Goal: Task Accomplishment & Management: Manage account settings

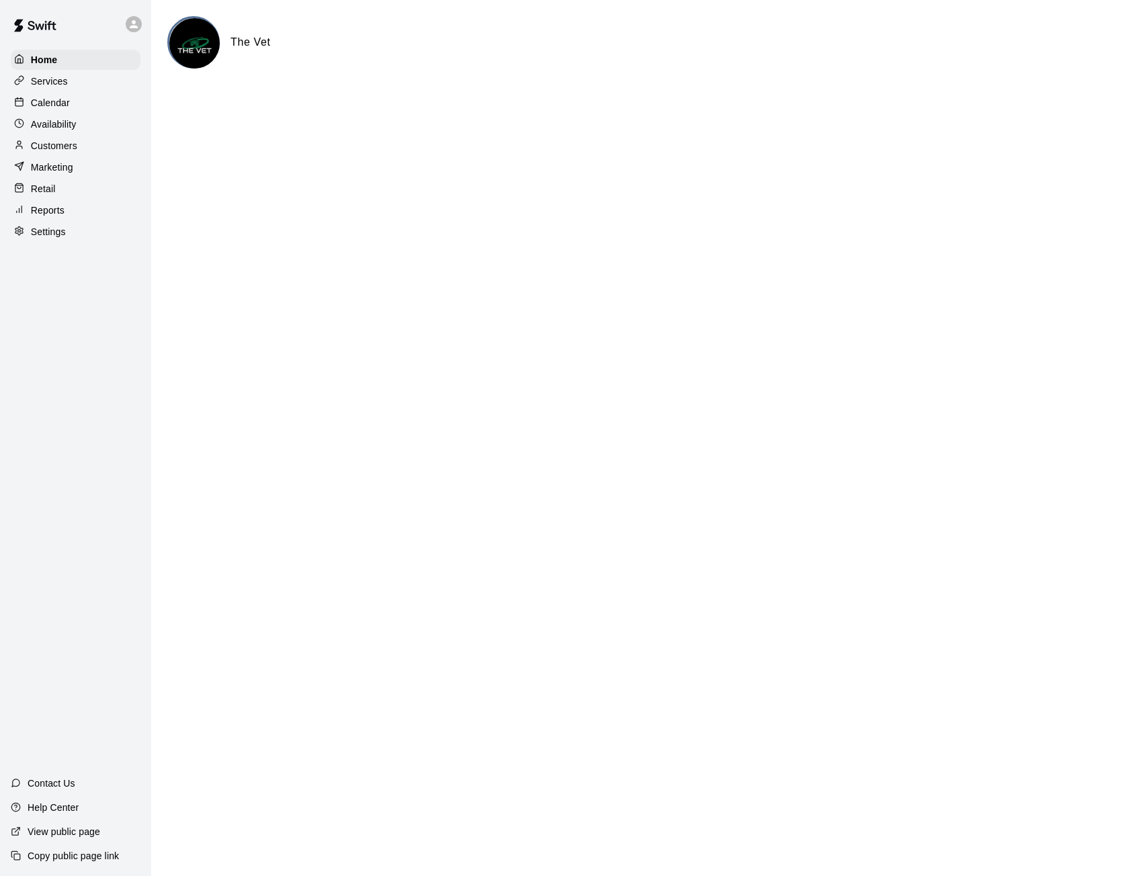
click at [65, 110] on p "Calendar" at bounding box center [50, 102] width 39 height 13
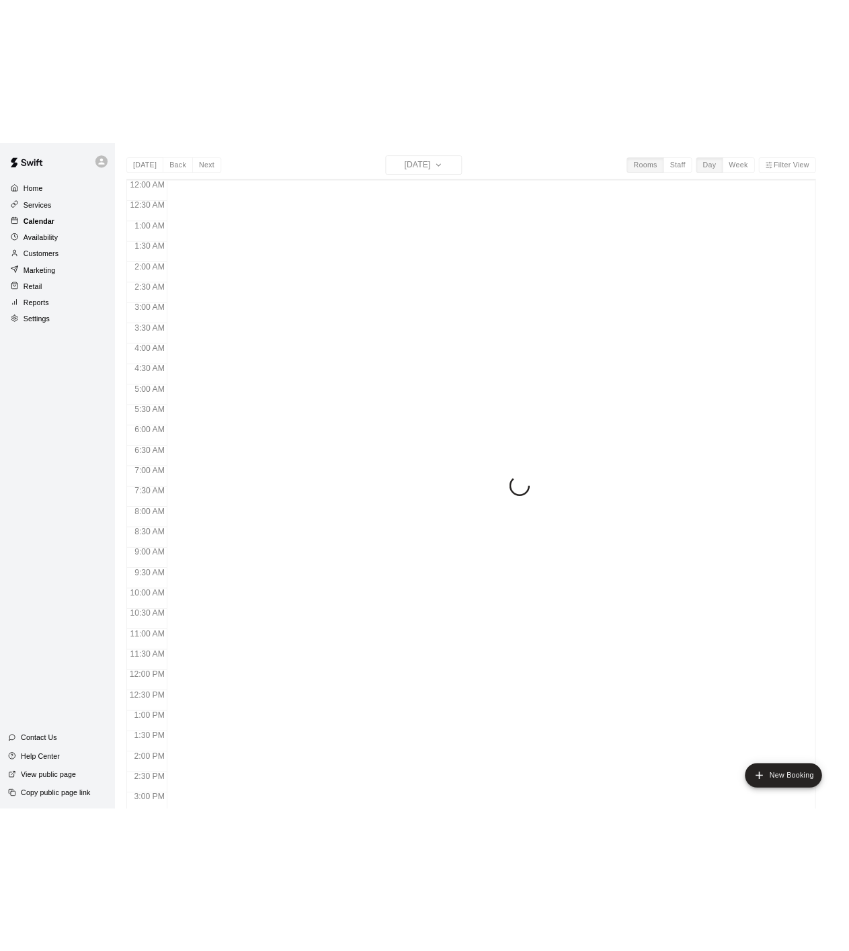
scroll to position [449, 0]
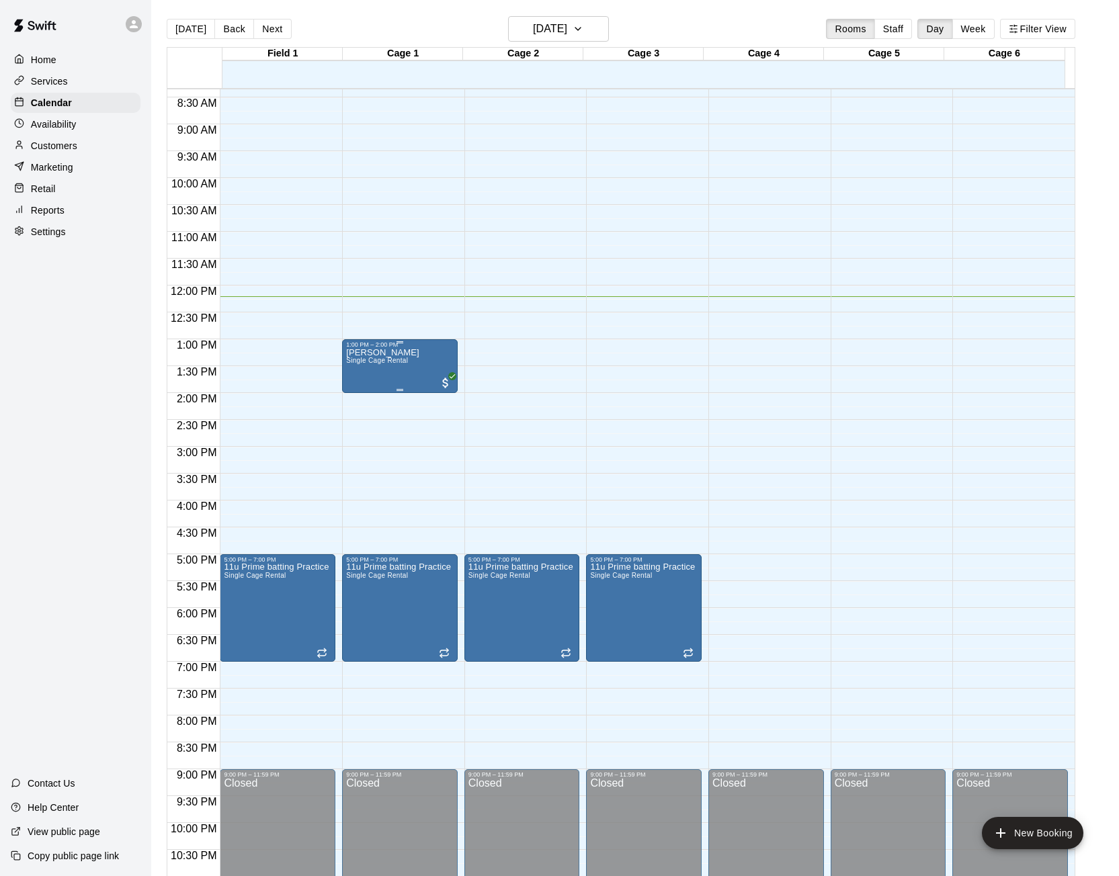
click at [417, 361] on div "[PERSON_NAME] Single Cage Rental" at bounding box center [400, 786] width 108 height 876
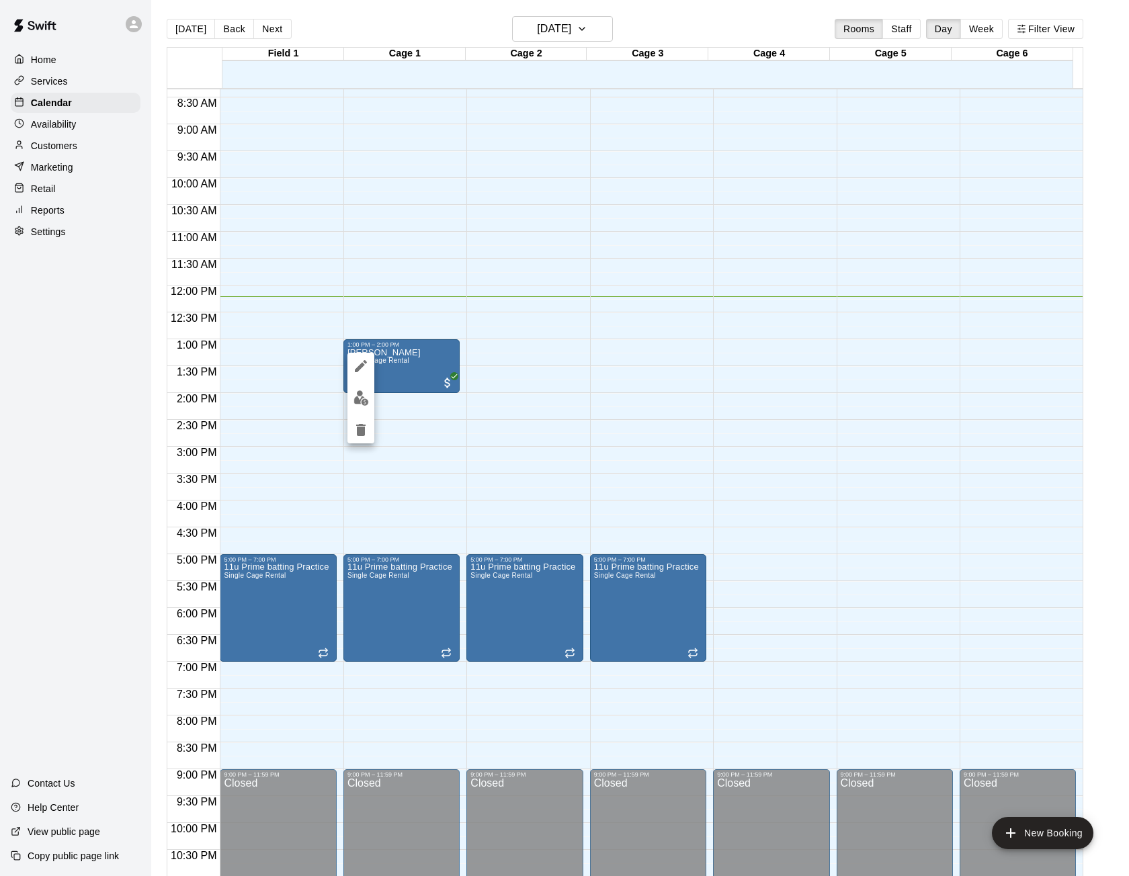
click at [99, 338] on div at bounding box center [564, 438] width 1129 height 876
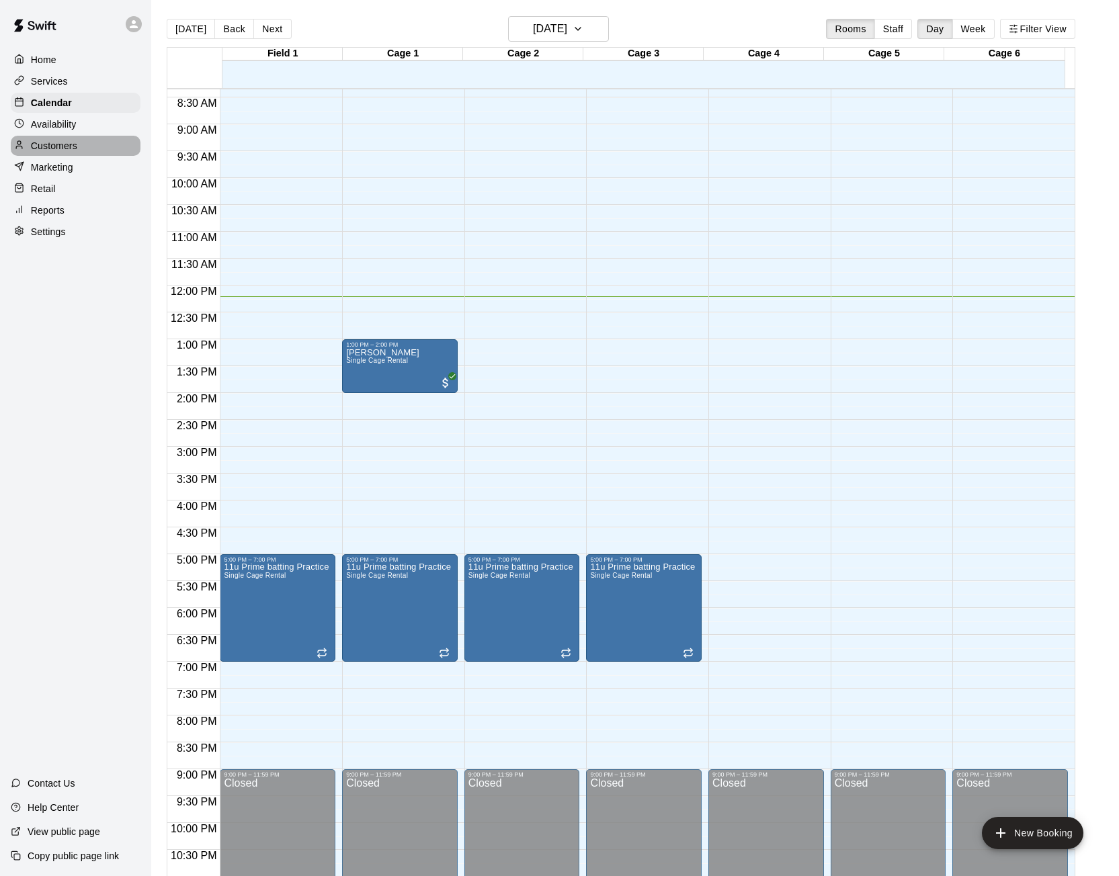
click at [71, 151] on p "Customers" at bounding box center [54, 145] width 46 height 13
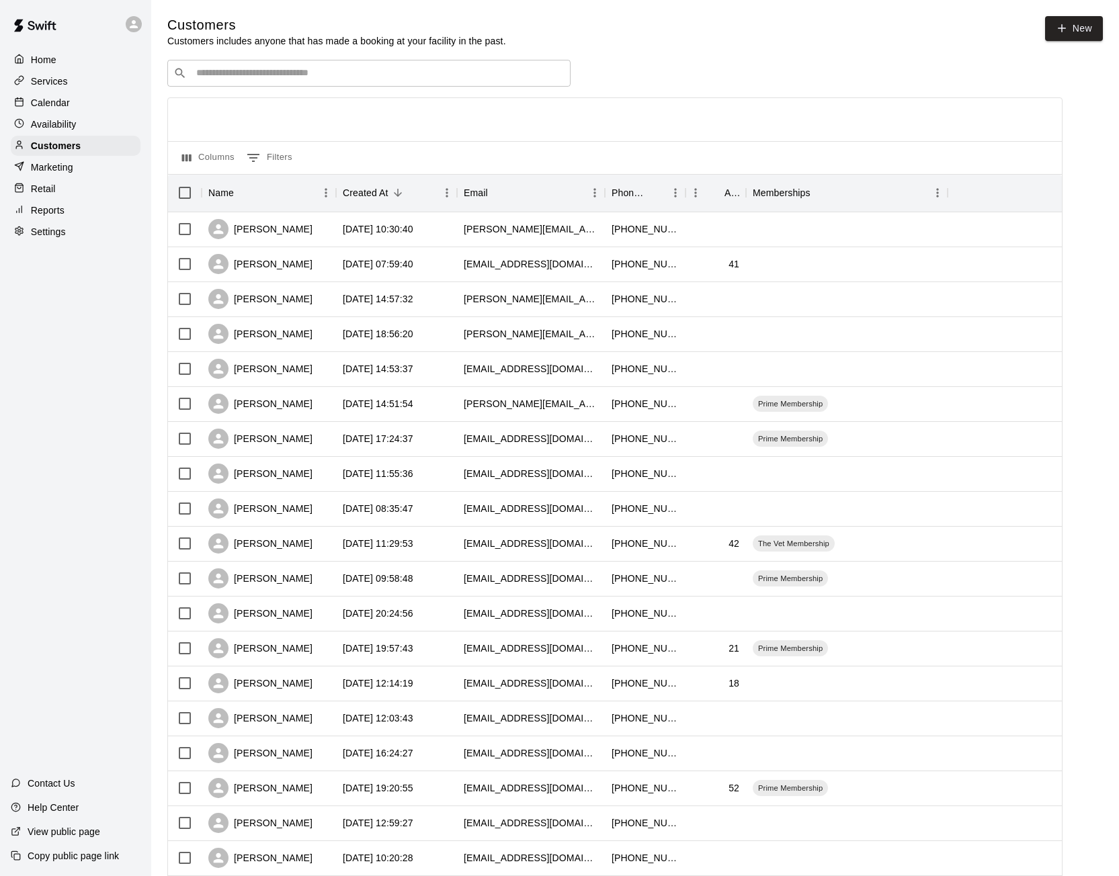
click at [212, 83] on div "​ ​" at bounding box center [368, 73] width 403 height 27
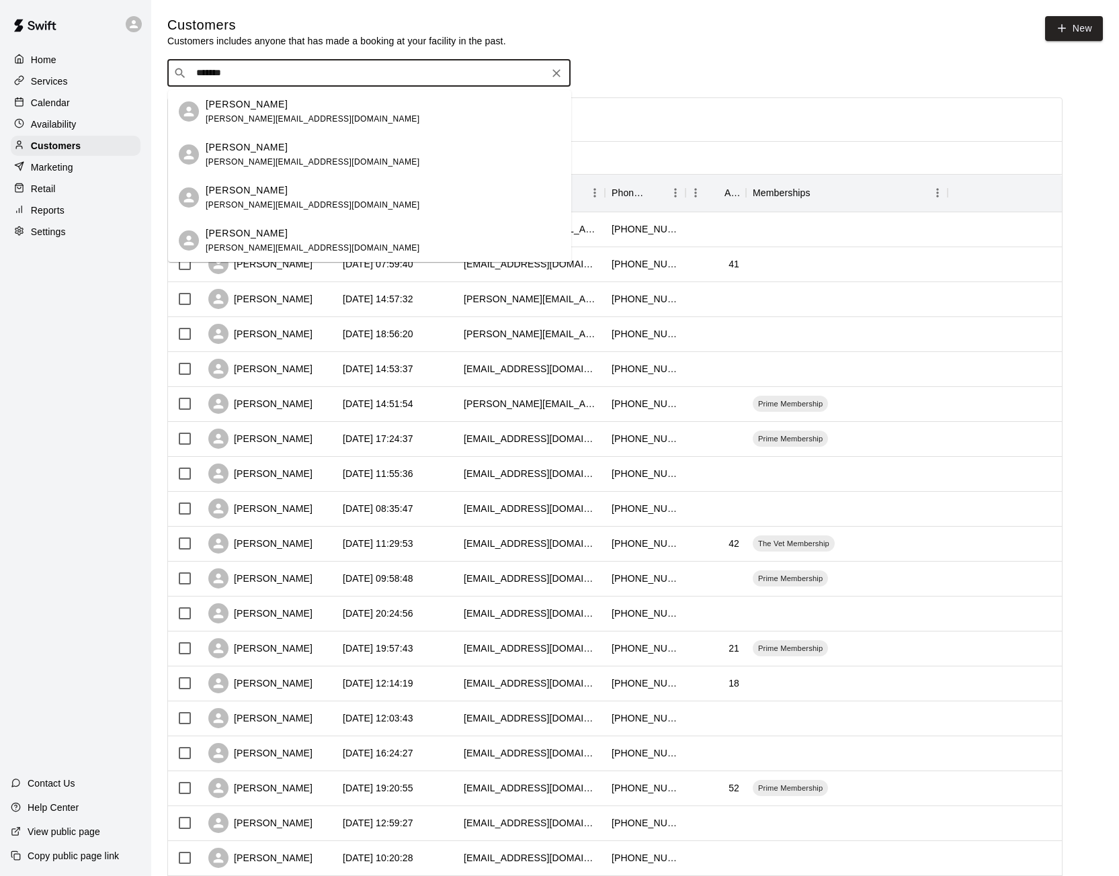
type input "*******"
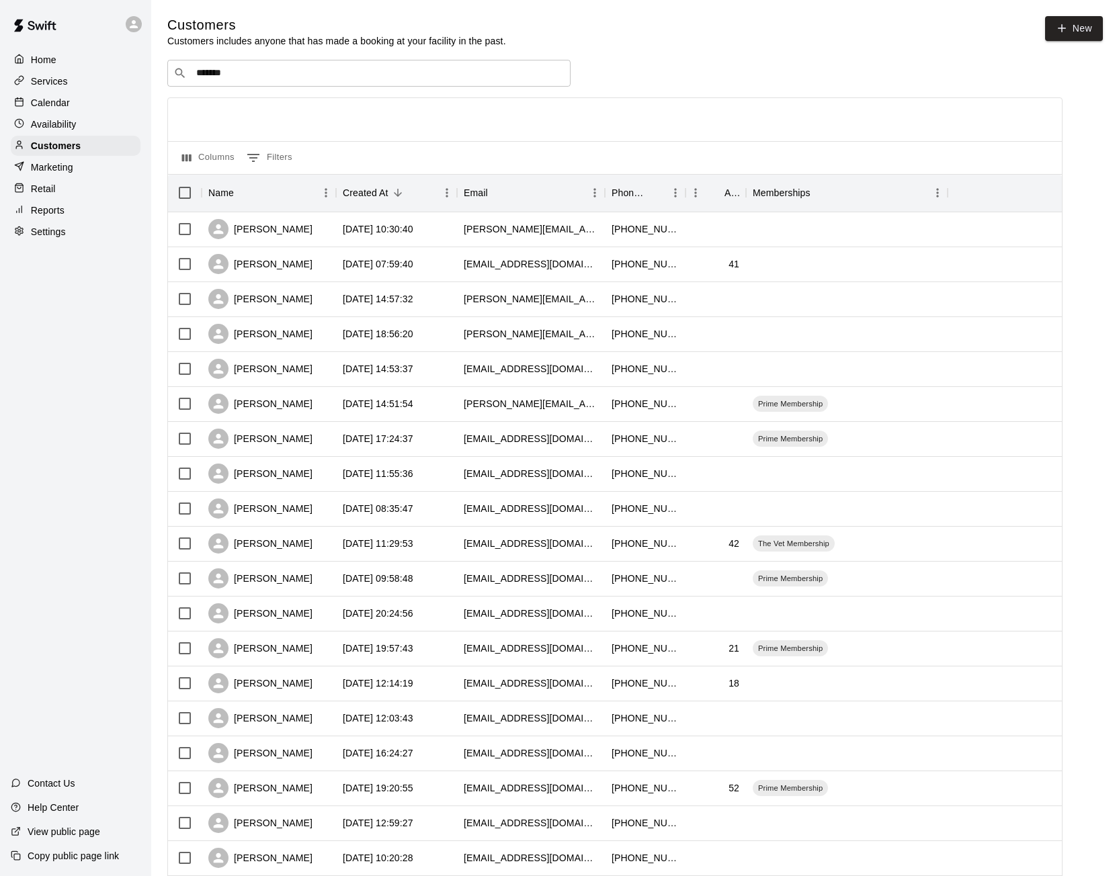
click at [609, 164] on div "Columns 0 Filters" at bounding box center [615, 157] width 894 height 33
click at [276, 230] on div "[PERSON_NAME]" at bounding box center [260, 229] width 104 height 20
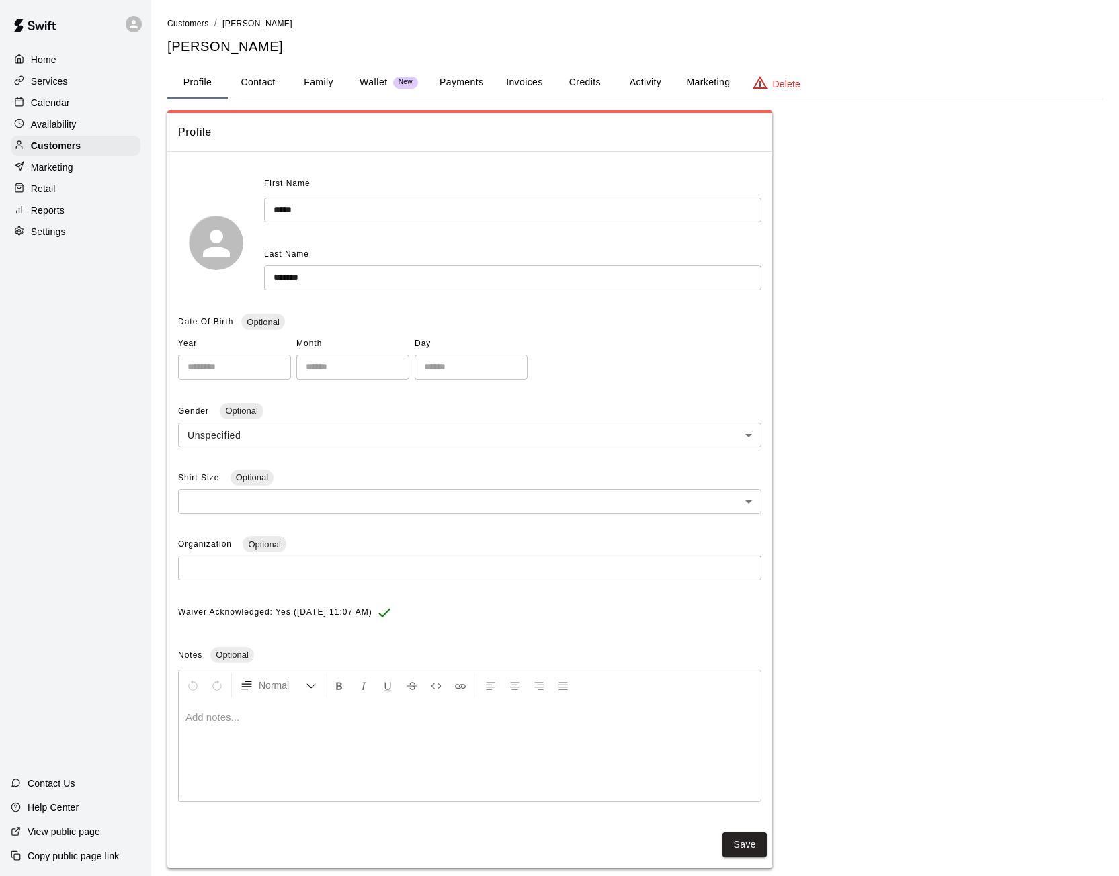
click at [256, 83] on button "Contact" at bounding box center [258, 83] width 60 height 32
select select "**"
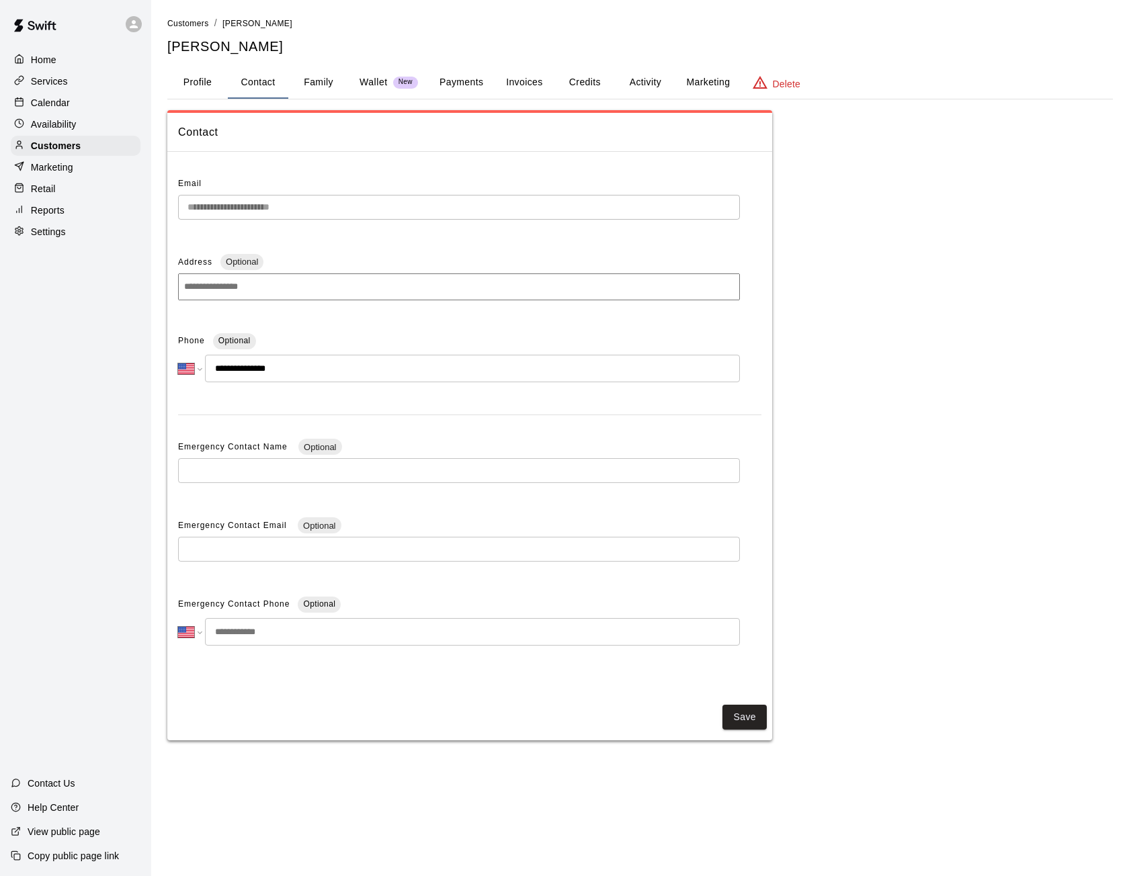
click at [186, 227] on div "**********" at bounding box center [459, 213] width 562 height 36
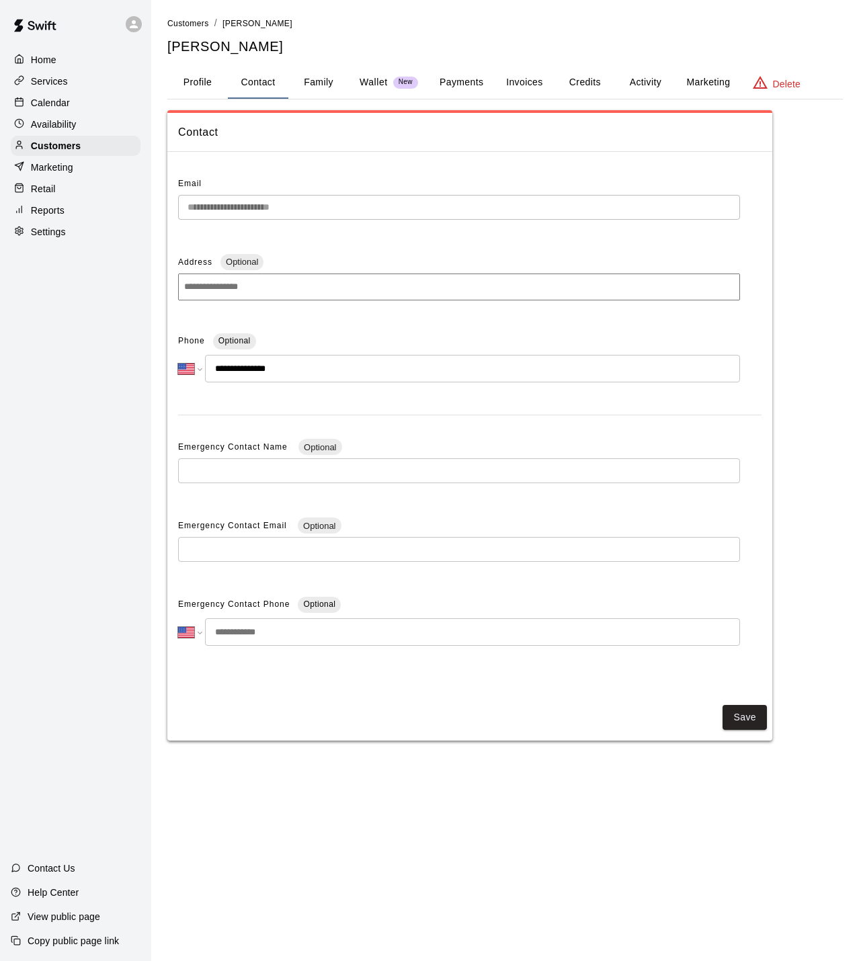
click at [199, 76] on button "Profile" at bounding box center [197, 83] width 60 height 32
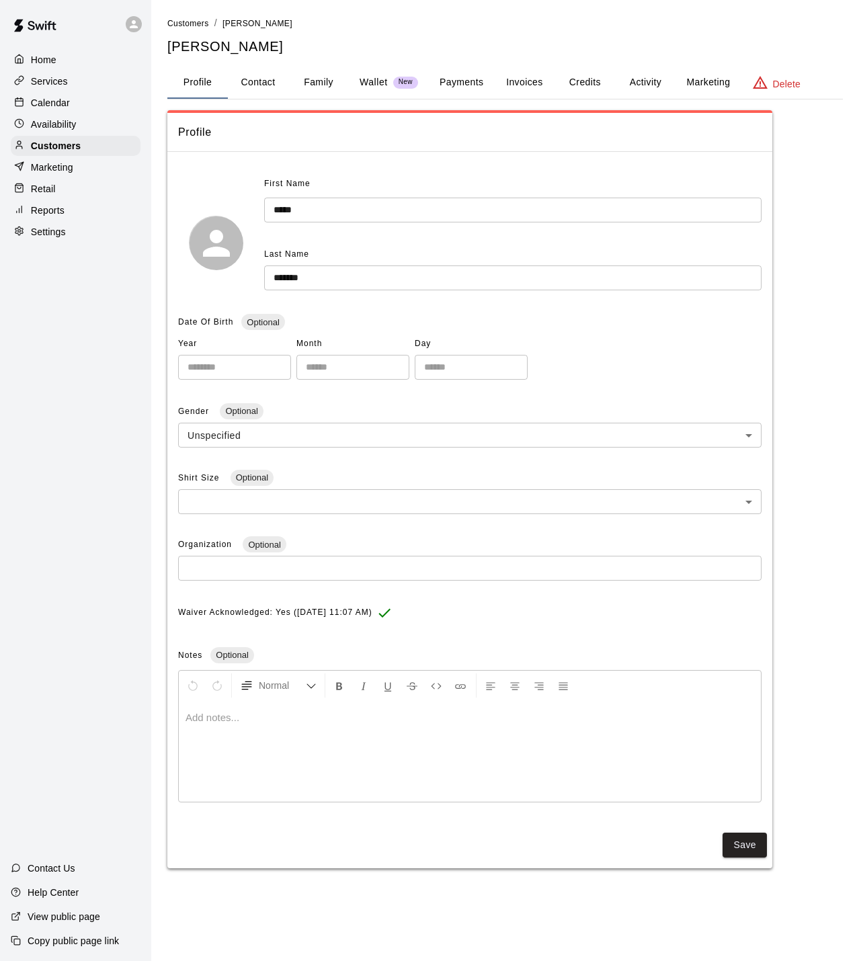
click at [47, 110] on p "Calendar" at bounding box center [50, 102] width 39 height 13
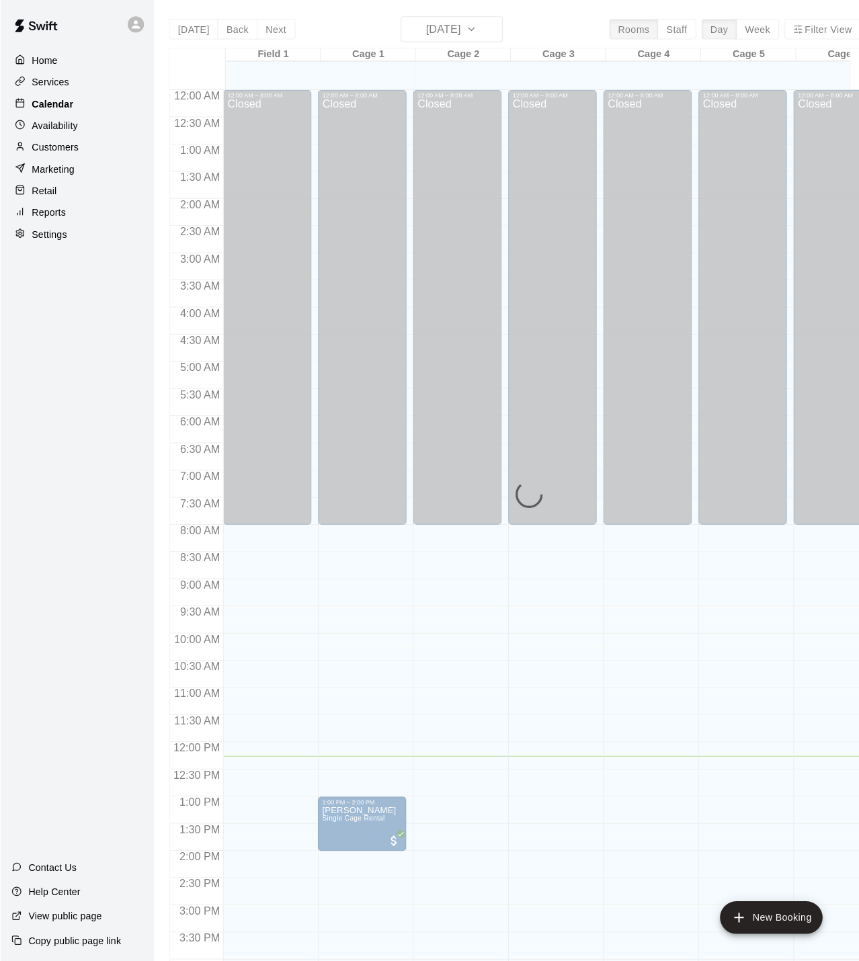
scroll to position [364, 0]
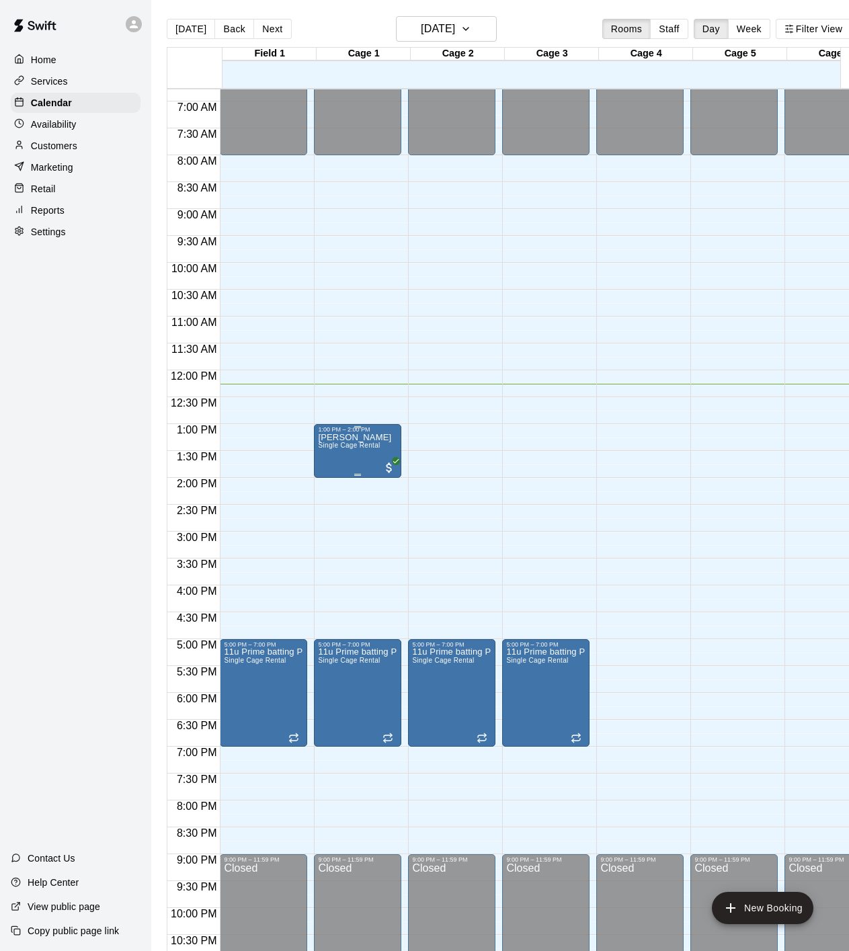
click at [355, 456] on div "[PERSON_NAME] Single Cage Rental" at bounding box center [354, 908] width 73 height 951
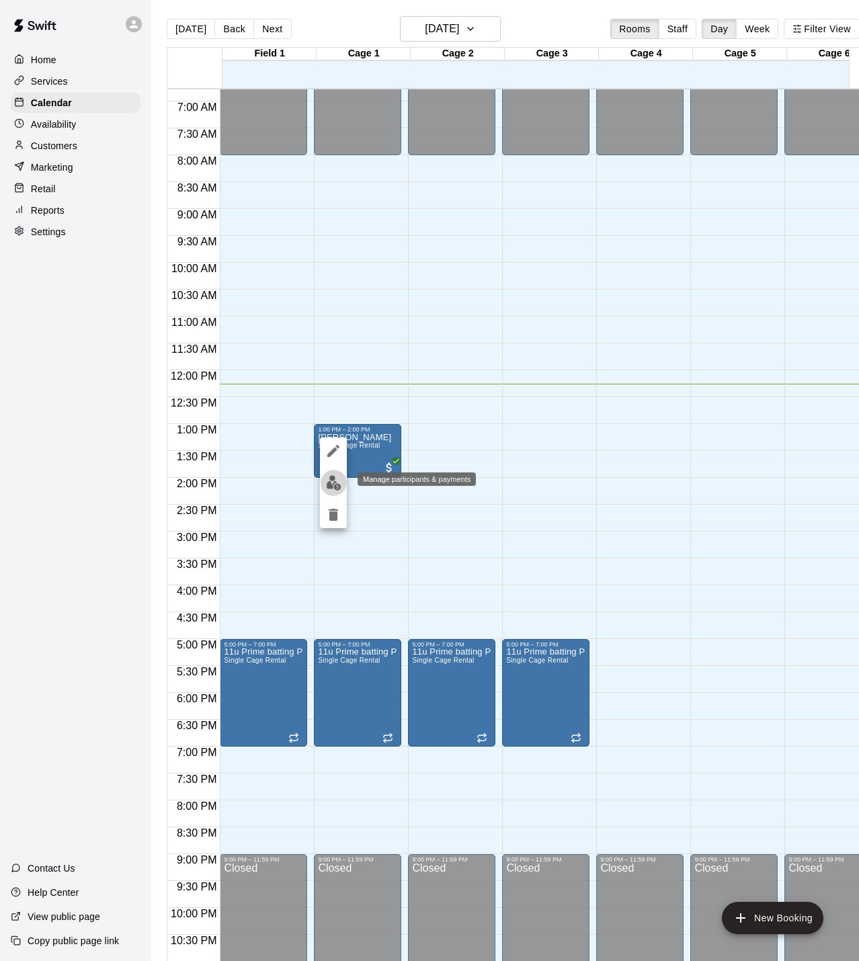
click at [337, 488] on img "edit" at bounding box center [333, 482] width 15 height 15
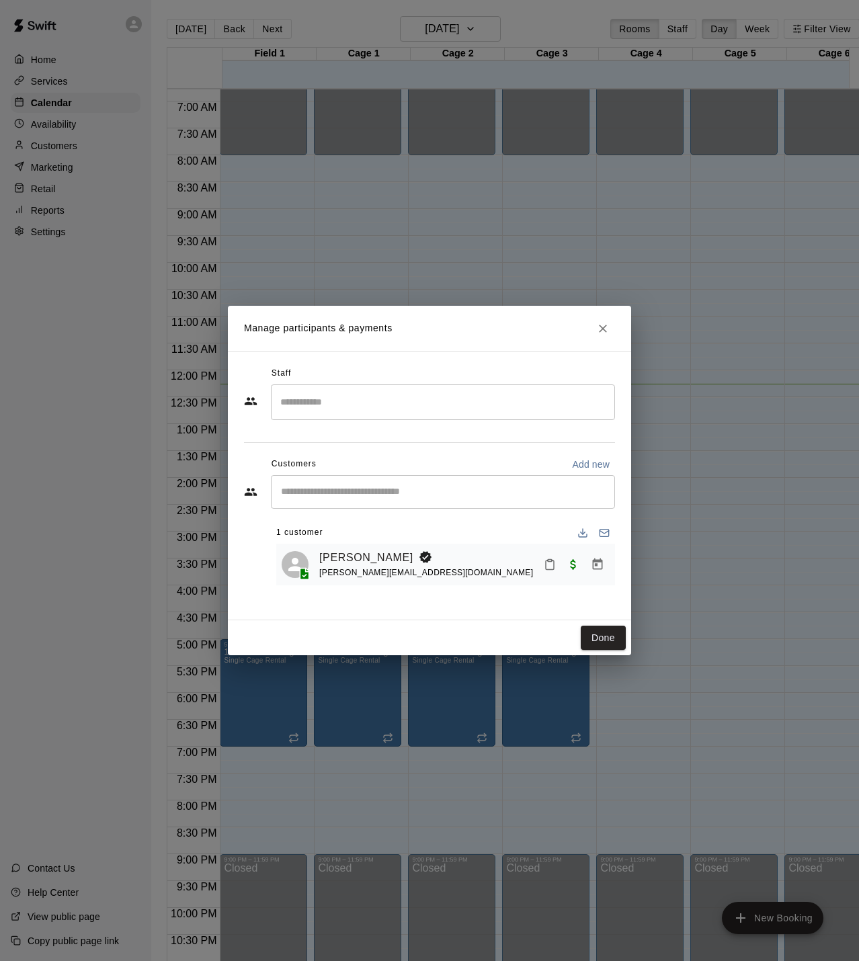
click at [460, 573] on div "Aspen Whitson [EMAIL_ADDRESS][DOMAIN_NAME]" at bounding box center [464, 565] width 290 height 32
click at [369, 564] on link "[PERSON_NAME]" at bounding box center [366, 557] width 94 height 17
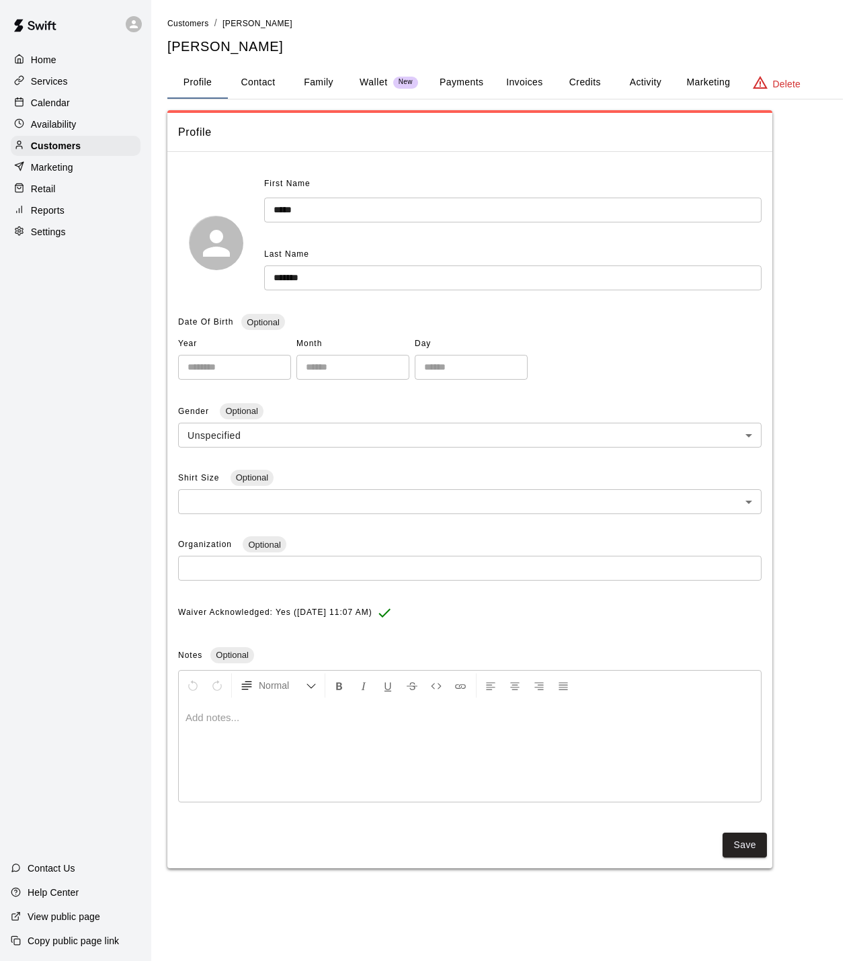
click at [585, 83] on button "Credits" at bounding box center [584, 83] width 60 height 32
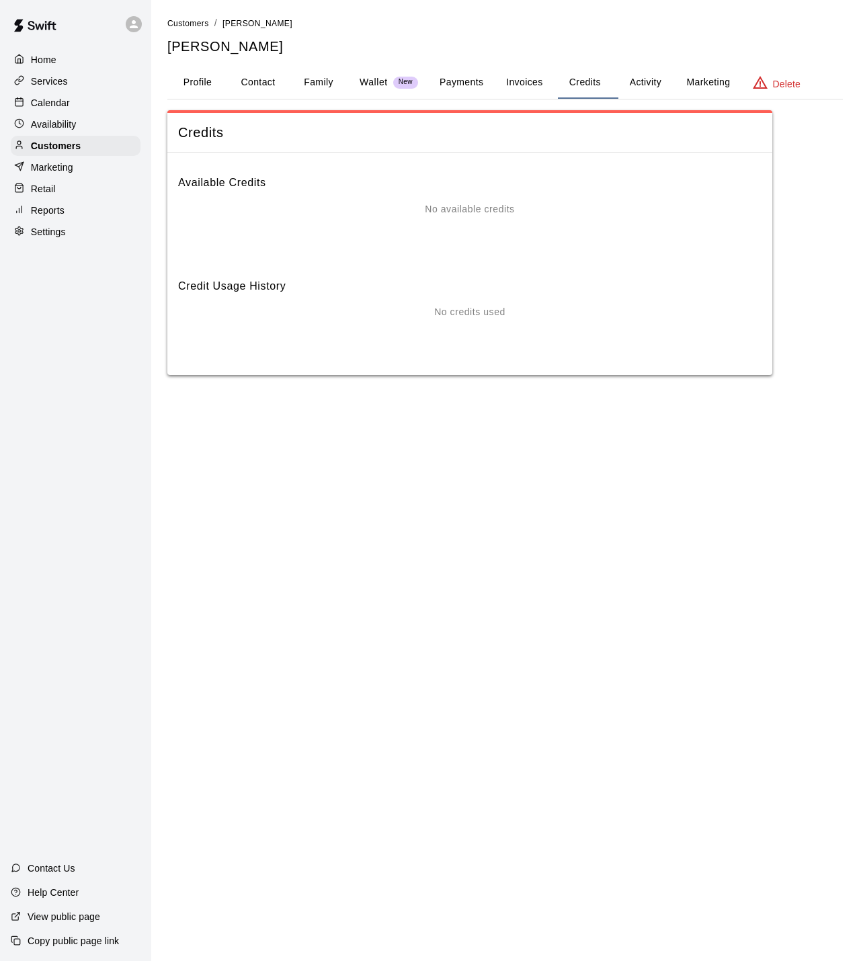
click at [530, 87] on button "Invoices" at bounding box center [524, 83] width 60 height 32
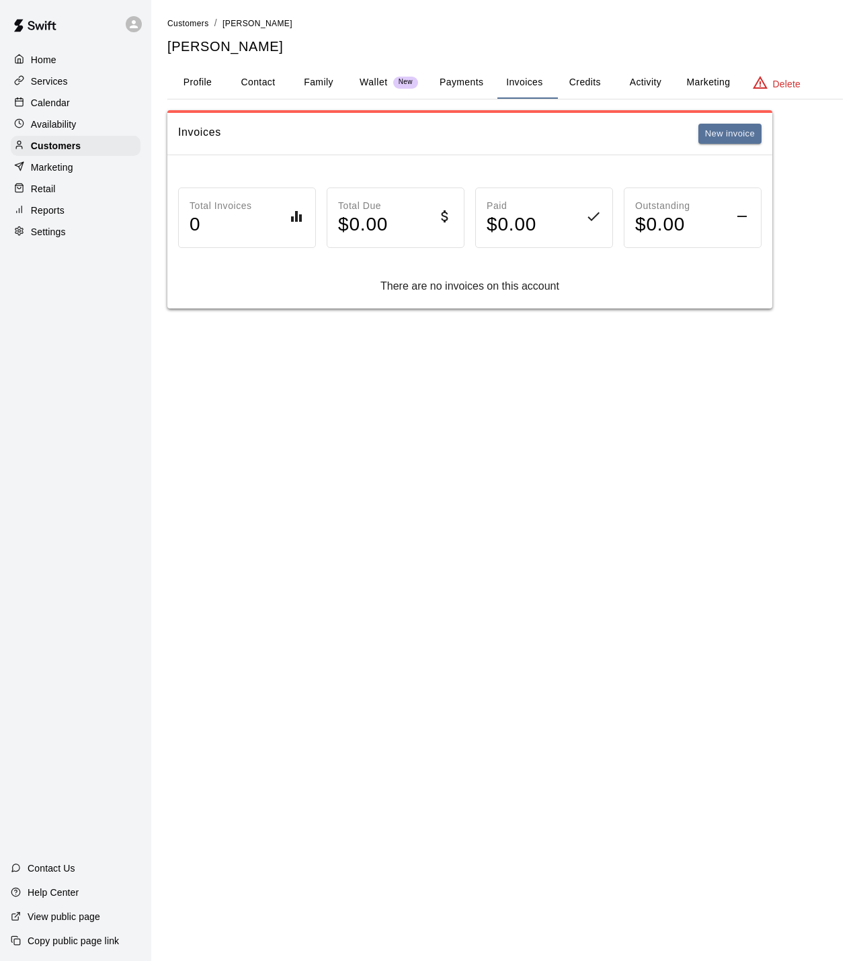
click at [458, 90] on button "Payments" at bounding box center [461, 83] width 65 height 32
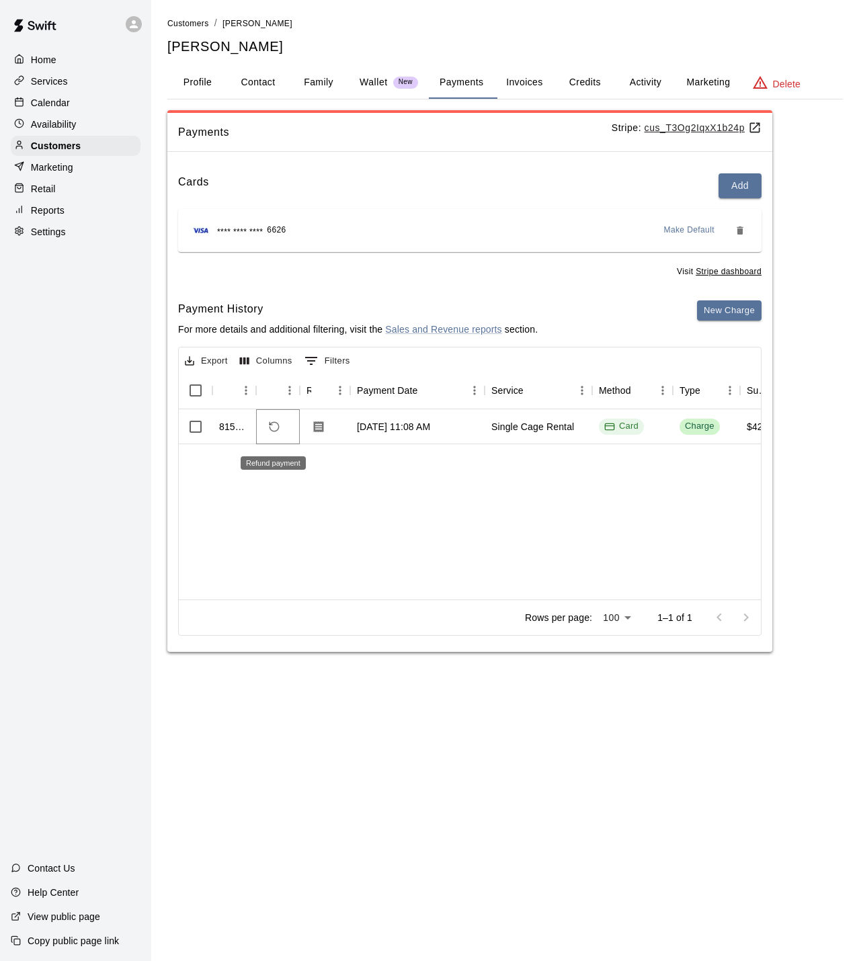
click at [273, 433] on icon "Refund payment" at bounding box center [274, 427] width 12 height 12
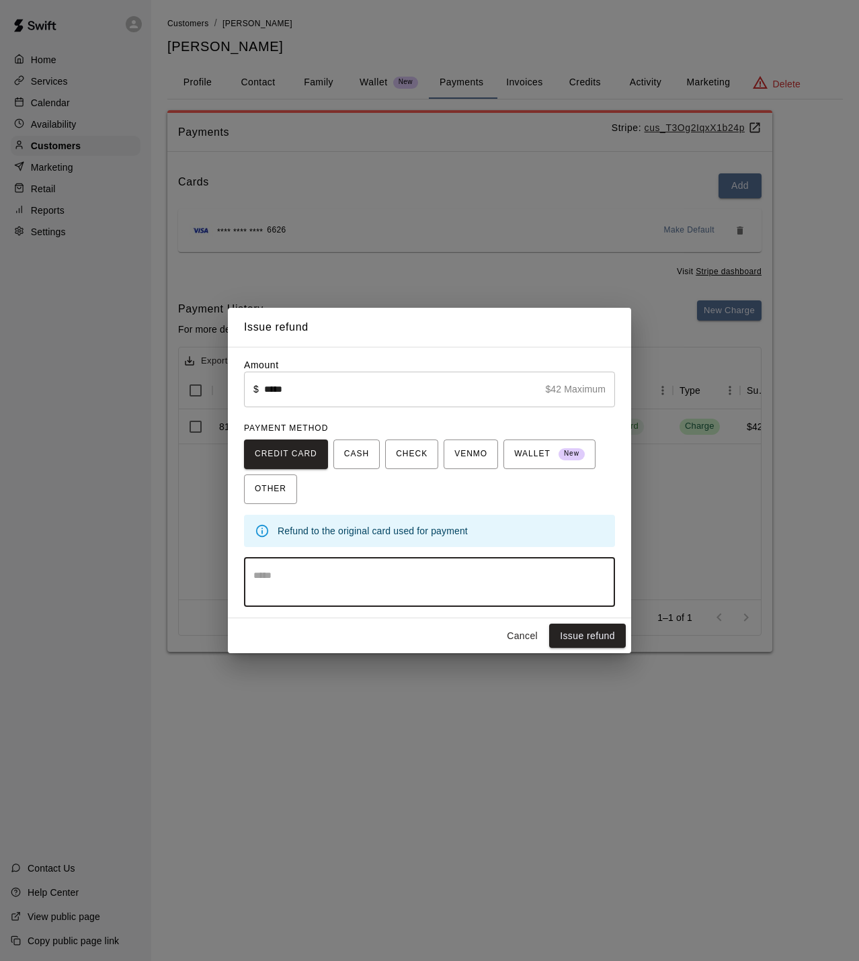
click at [304, 580] on textarea at bounding box center [429, 581] width 352 height 27
type textarea "**********"
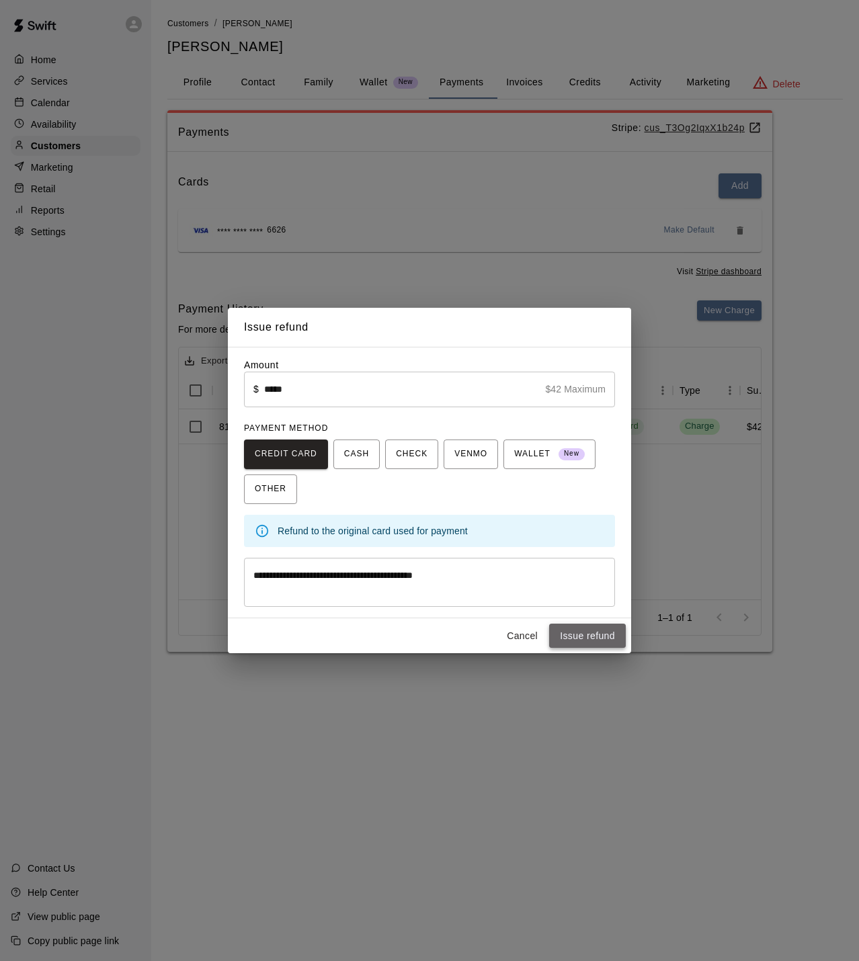
click at [582, 638] on button "Issue refund" at bounding box center [587, 636] width 77 height 25
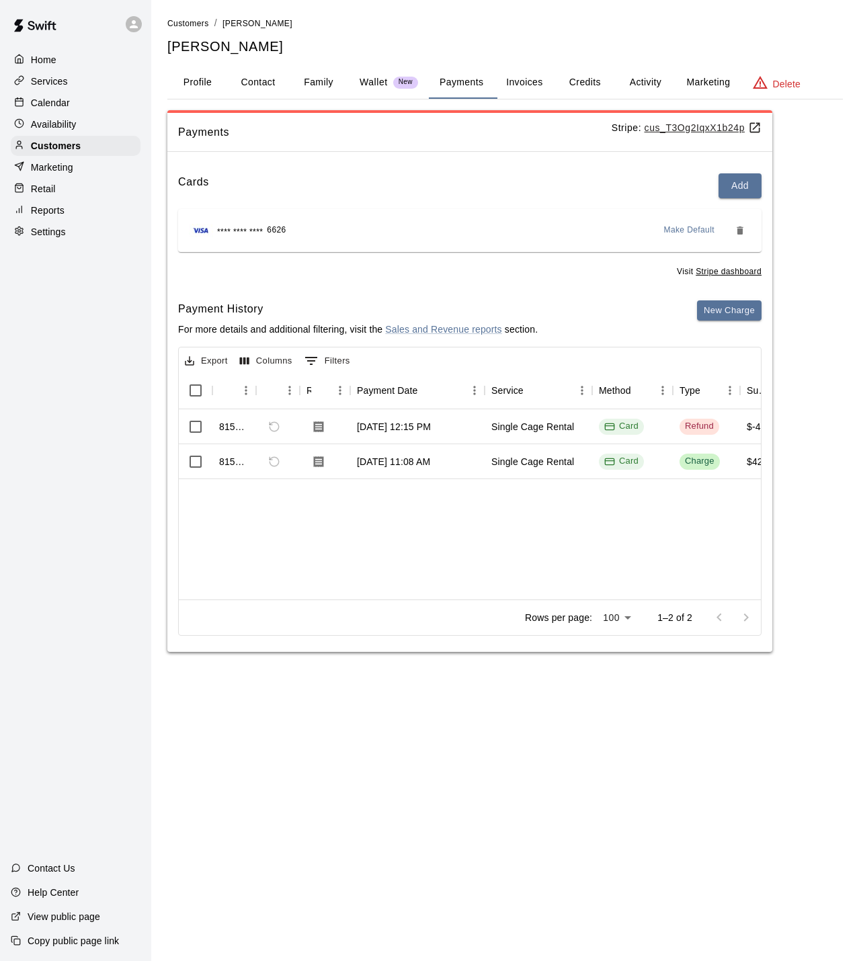
click at [67, 65] on div "Home" at bounding box center [76, 60] width 130 height 20
